Goal: Task Accomplishment & Management: Manage account settings

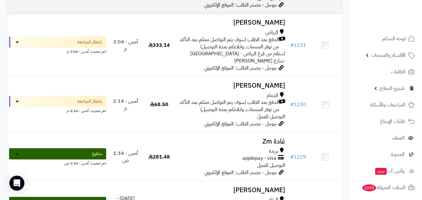
scroll to position [188, 0]
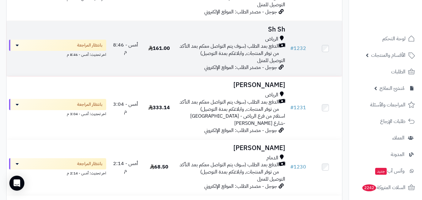
click at [248, 63] on div "الرياض الدفع بعد الطلب (سوف يتم التواصل معكم بعد التأكد من توفر المنتجات, وابلا…" at bounding box center [231, 50] width 107 height 28
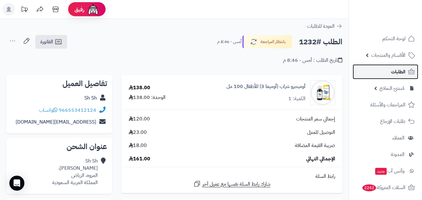
click at [402, 72] on span "الطلبات" at bounding box center [398, 72] width 14 height 9
